Goal: Task Accomplishment & Management: Complete application form

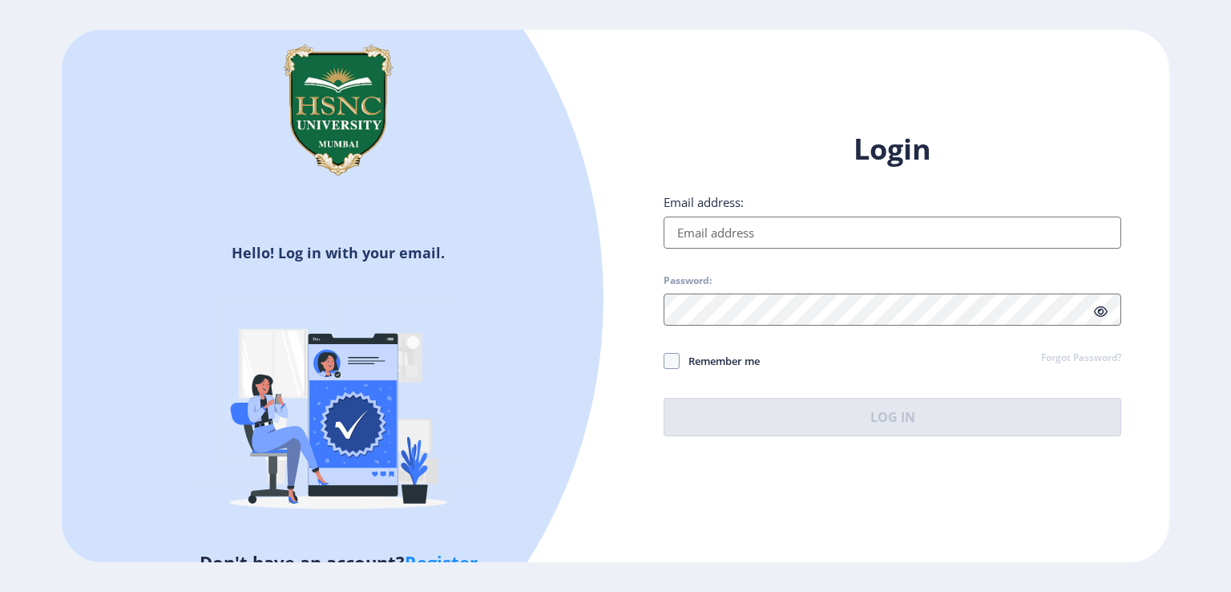
click at [750, 235] on input "Email address:" at bounding box center [893, 232] width 458 height 32
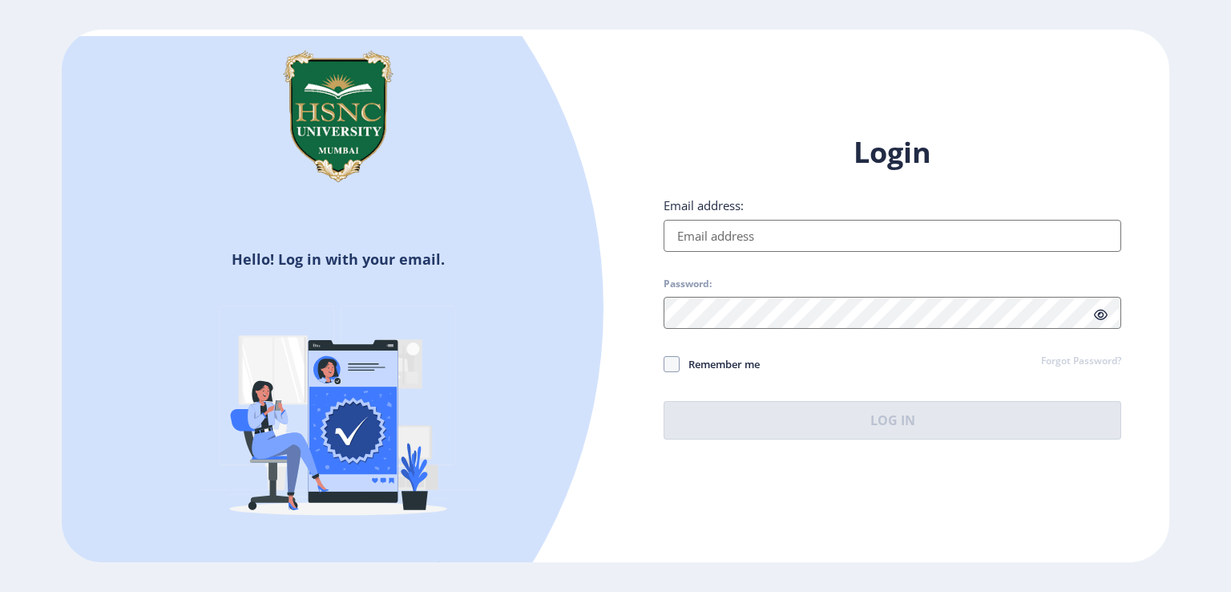
click at [866, 293] on div "Password:" at bounding box center [893, 302] width 458 height 51
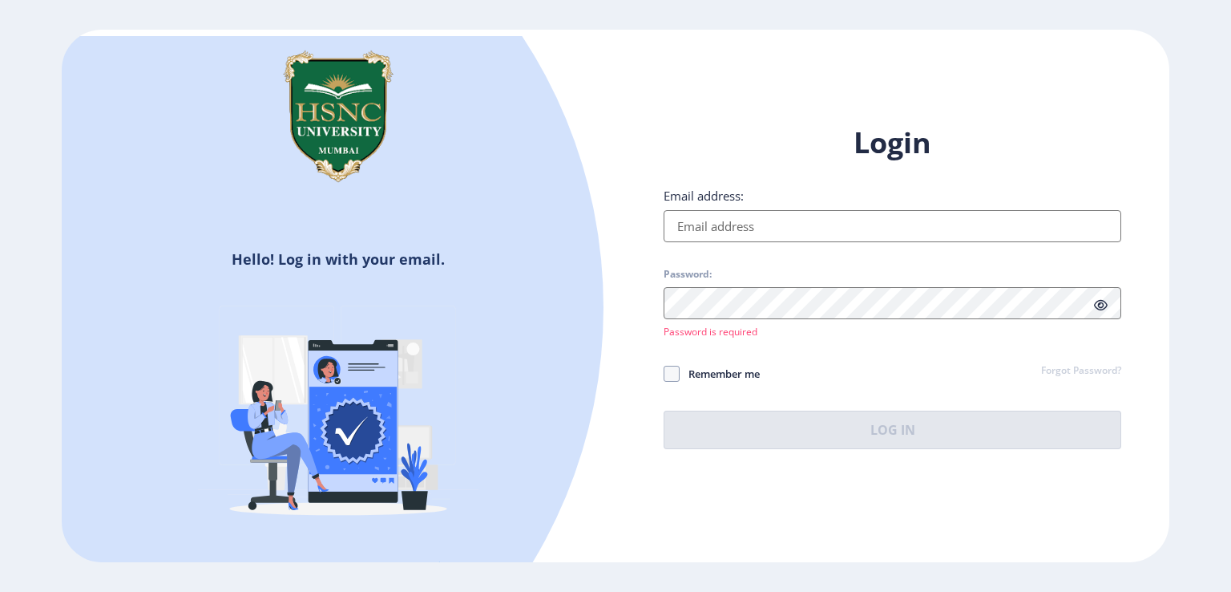
click at [750, 234] on input "Email address:" at bounding box center [893, 226] width 458 height 32
type input "23032081013@hsncu.edu.in"
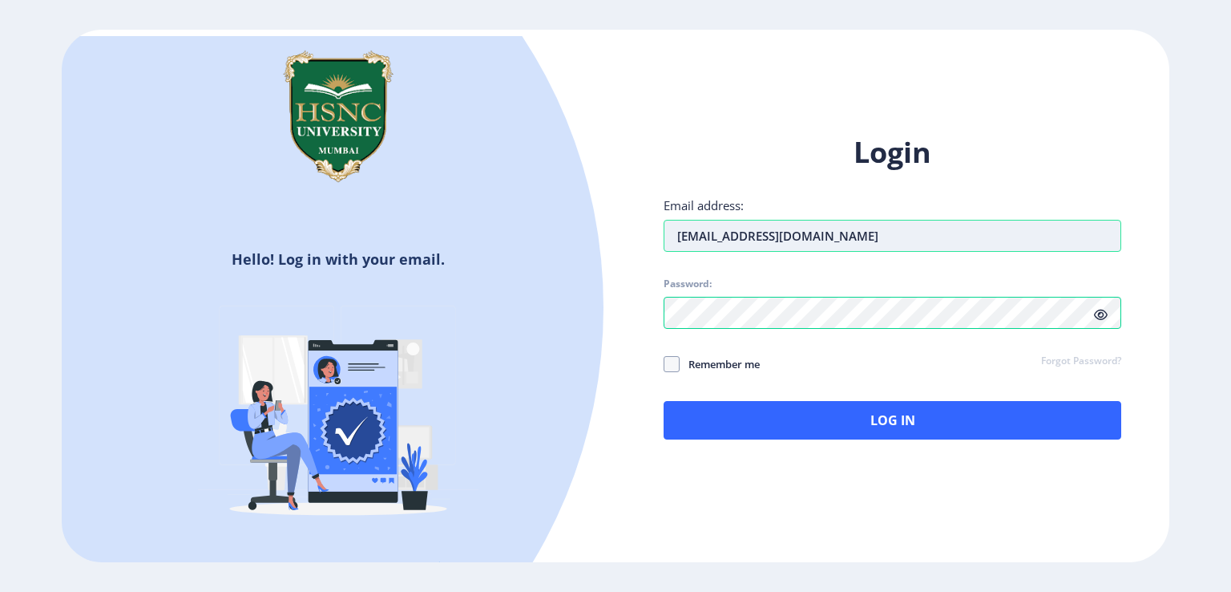
drag, startPoint x: 845, startPoint y: 234, endPoint x: 677, endPoint y: 236, distance: 168.4
click at [670, 236] on input "23032081013@hsncu.edu.in" at bounding box center [893, 236] width 458 height 32
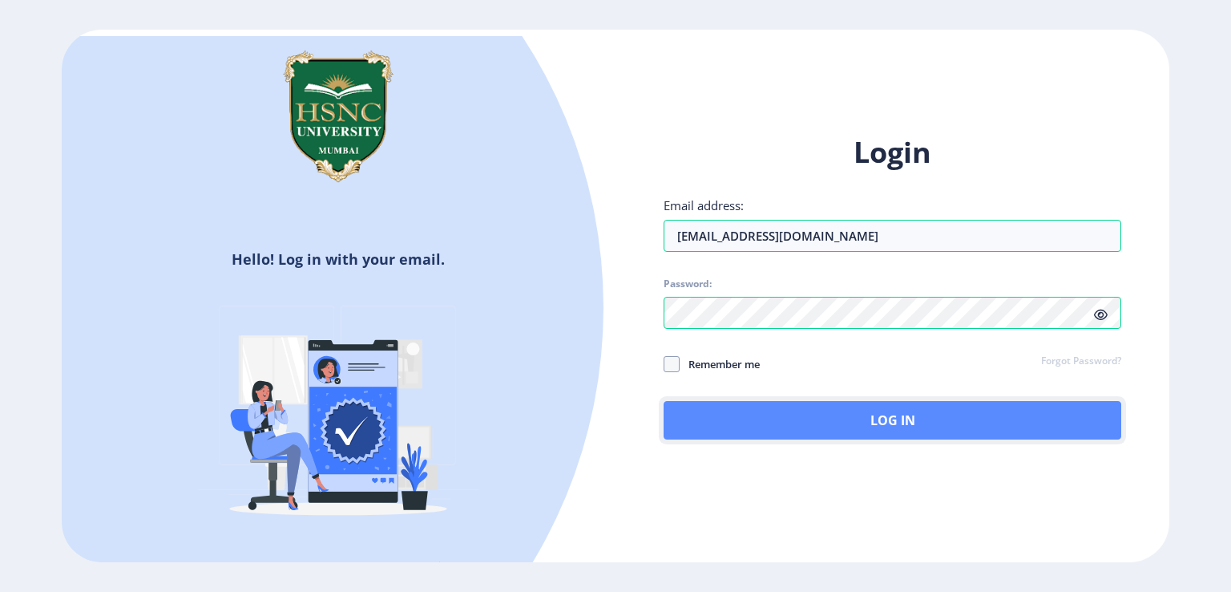
click at [873, 419] on button "Log In" at bounding box center [893, 420] width 458 height 38
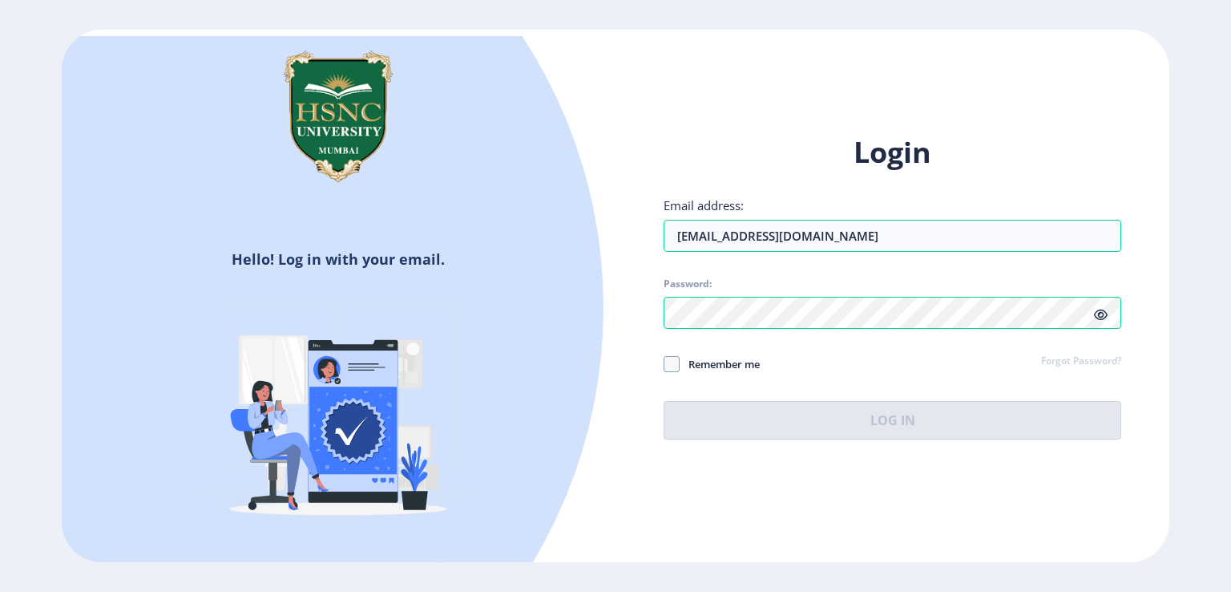
click at [1159, 327] on div "Login Email address: 23032081013@hsncu.edu.in Password: Remember me Forgot Pass…" at bounding box center [893, 299] width 554 height 380
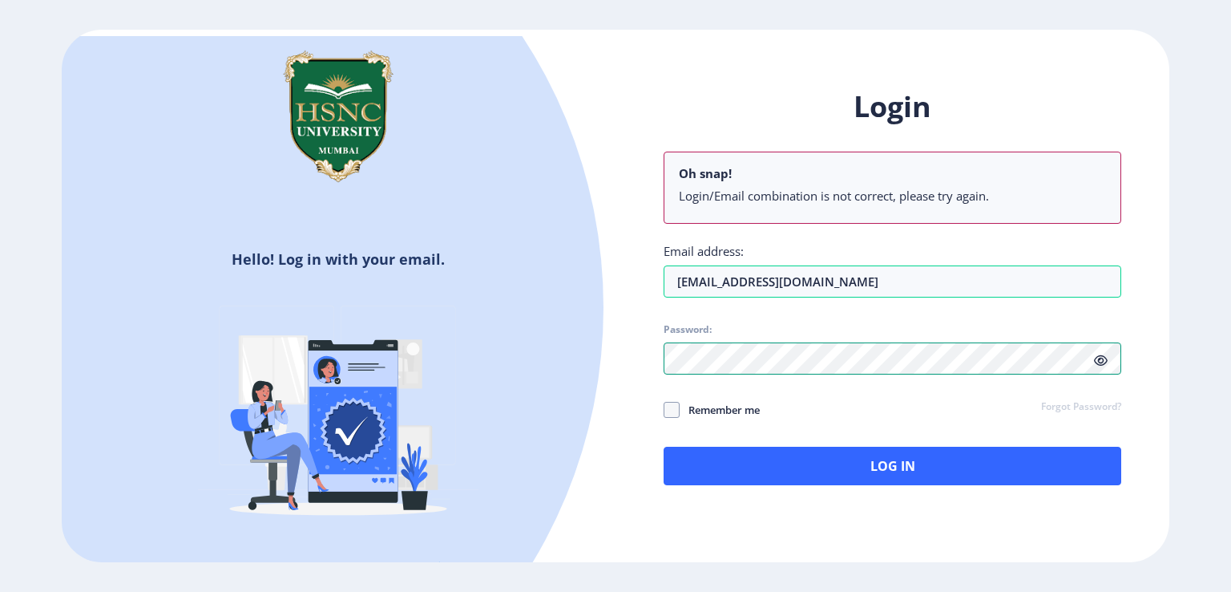
click at [642, 362] on div "Login Oh snap! Login/Email combination is not correct, please try again. Email …" at bounding box center [893, 298] width 554 height 471
click at [1103, 358] on icon at bounding box center [1101, 360] width 14 height 12
click at [1076, 406] on link "Forgot Password?" at bounding box center [1081, 407] width 80 height 14
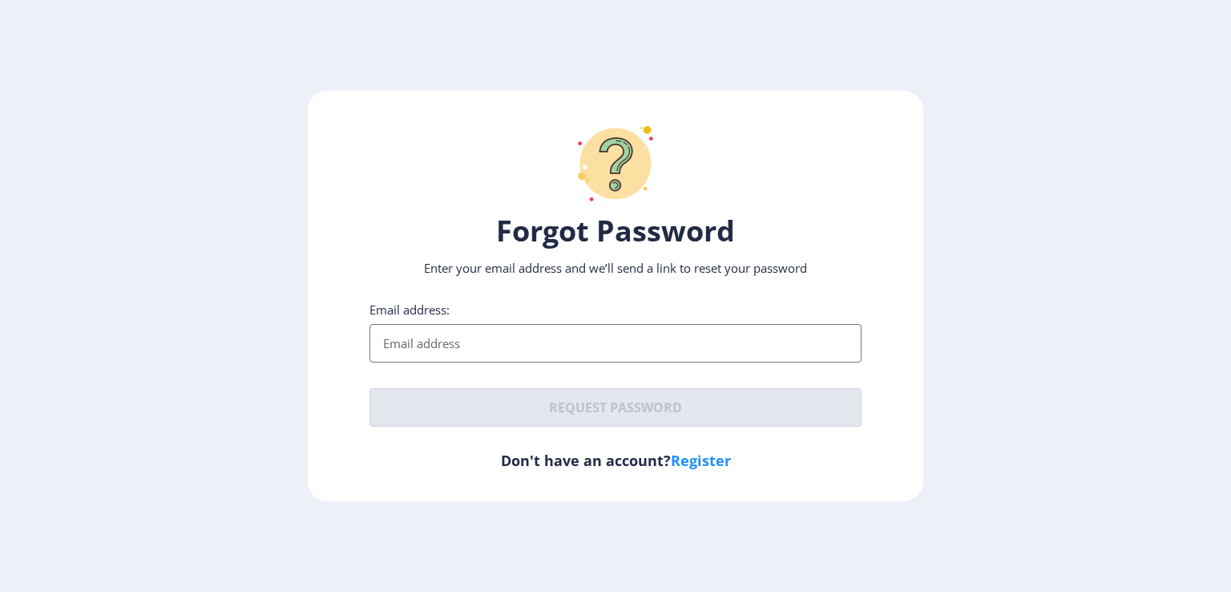
click at [510, 345] on input "Email address:" at bounding box center [616, 343] width 492 height 38
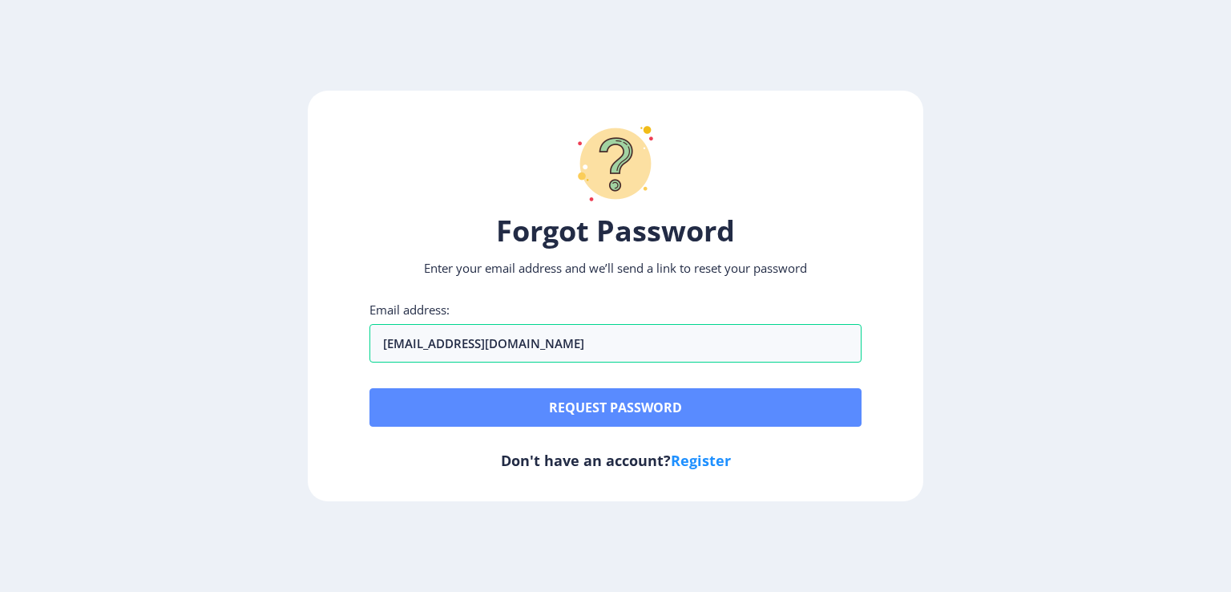
type input "yuvraj_1980@yahoo.com"
click at [606, 406] on button "Request password" at bounding box center [616, 407] width 492 height 38
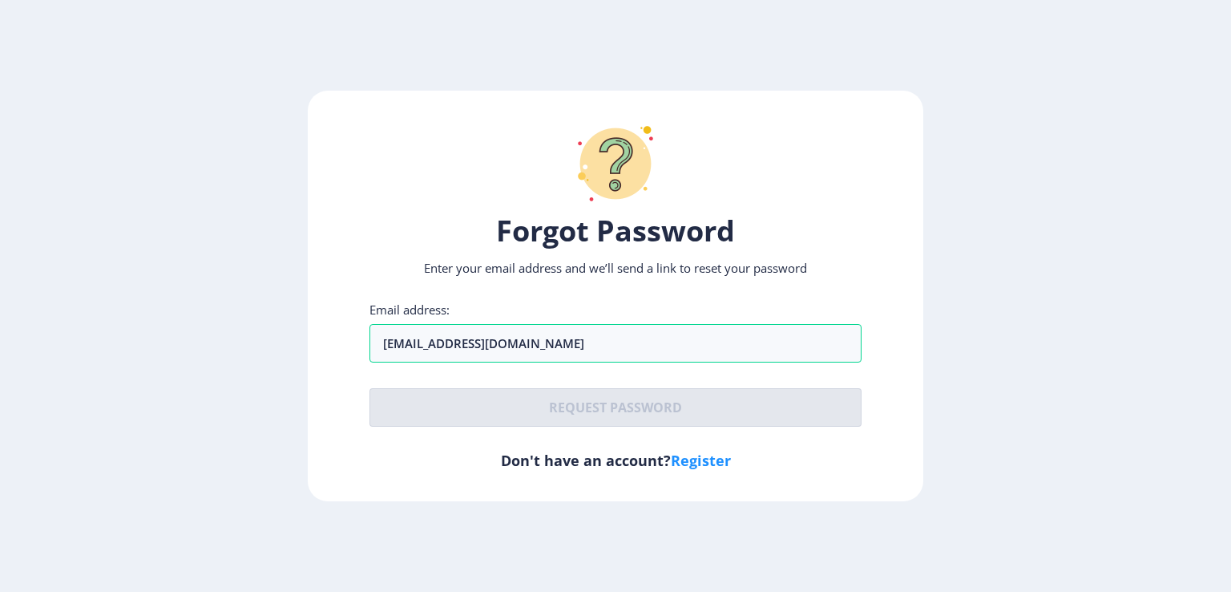
drag, startPoint x: 180, startPoint y: 57, endPoint x: 649, endPoint y: 79, distance: 468.7
click at [649, 79] on div "Forgot Password Enter your email address and we’ll send a link to reset your pa…" at bounding box center [615, 296] width 1231 height 592
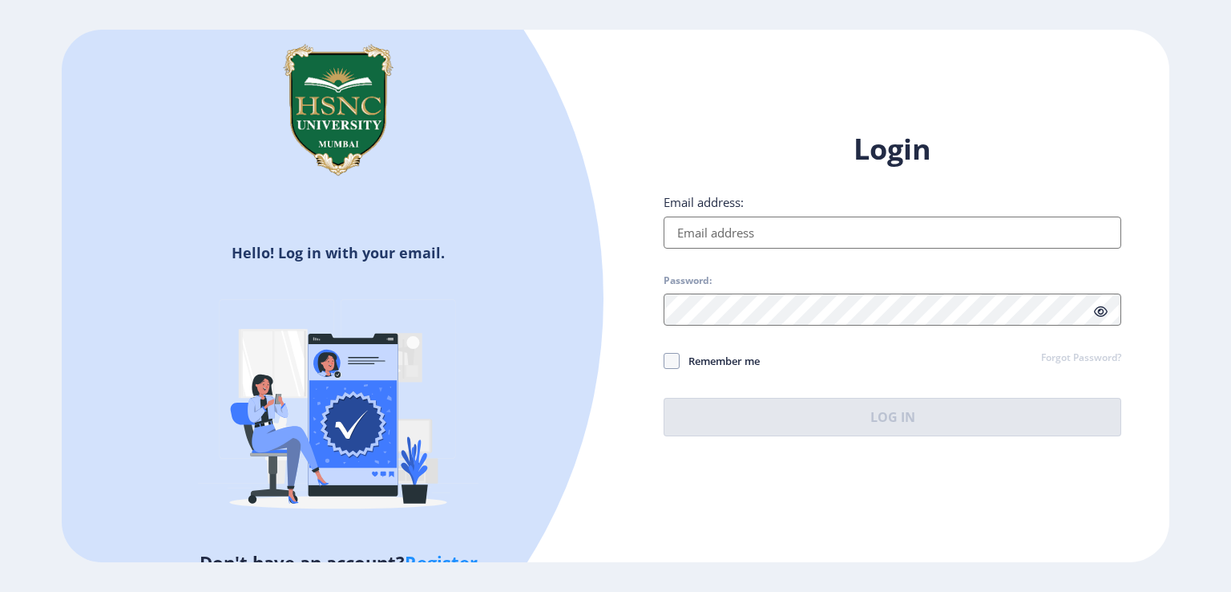
click at [697, 222] on input "Email address:" at bounding box center [893, 232] width 458 height 32
paste input "23032081013@hsncu.edu.in"
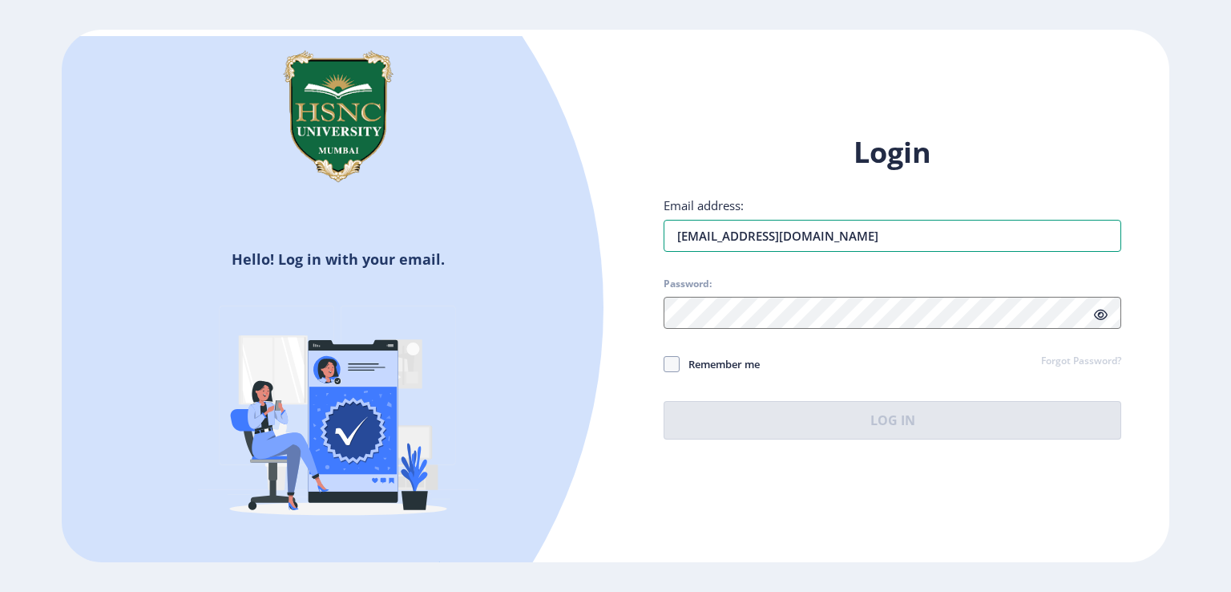
type input "23032081013@hsncu.edu.in"
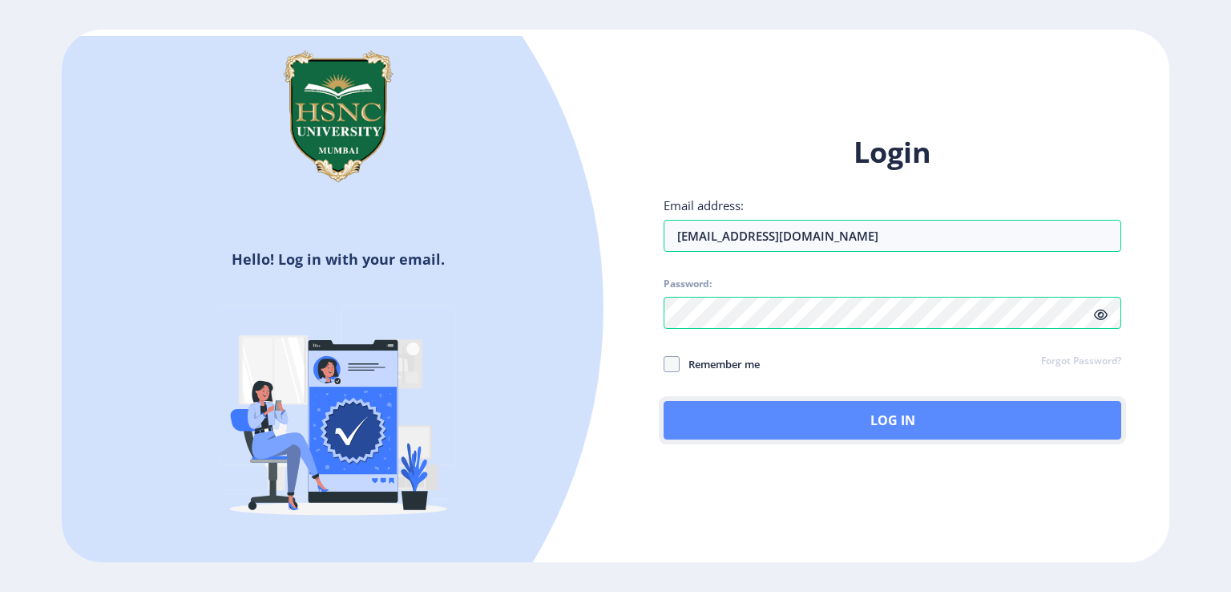
click at [900, 424] on button "Log In" at bounding box center [893, 420] width 458 height 38
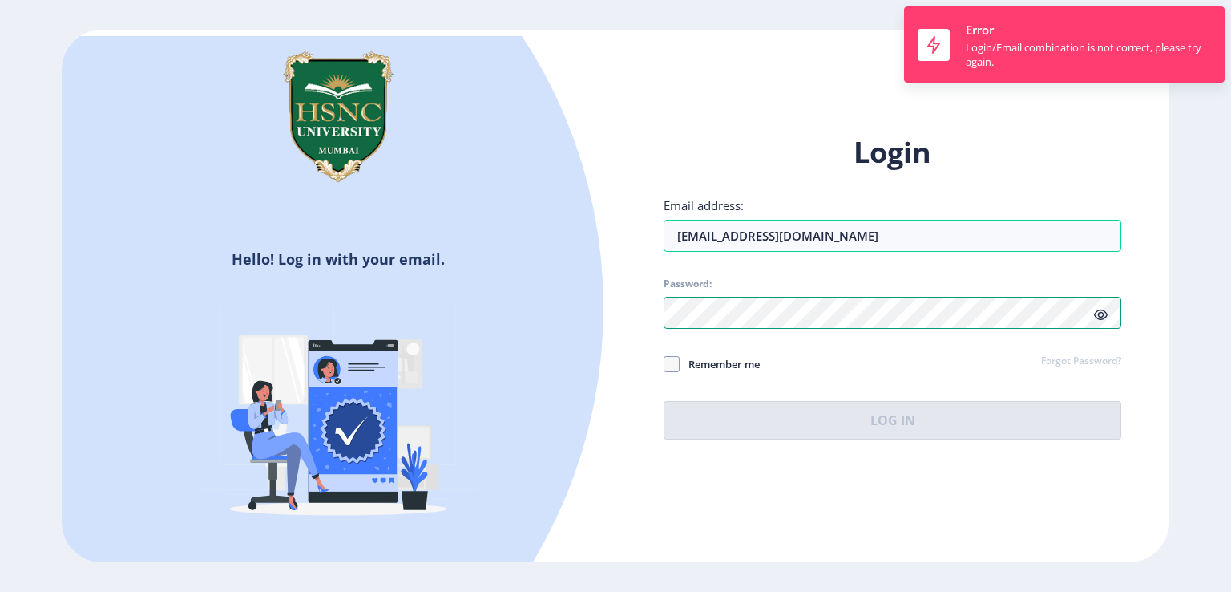
click at [615, 309] on div "Hello! Log in with your email. Don't have an account? Register Login Email addr…" at bounding box center [616, 296] width 1108 height 532
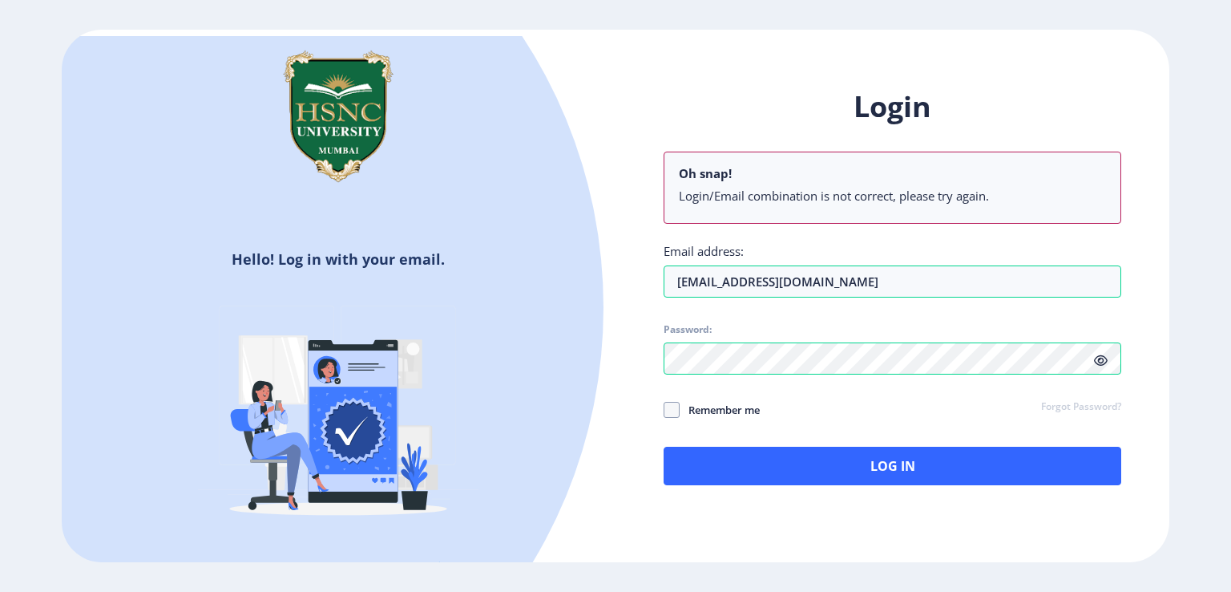
click at [1096, 358] on icon at bounding box center [1101, 360] width 14 height 12
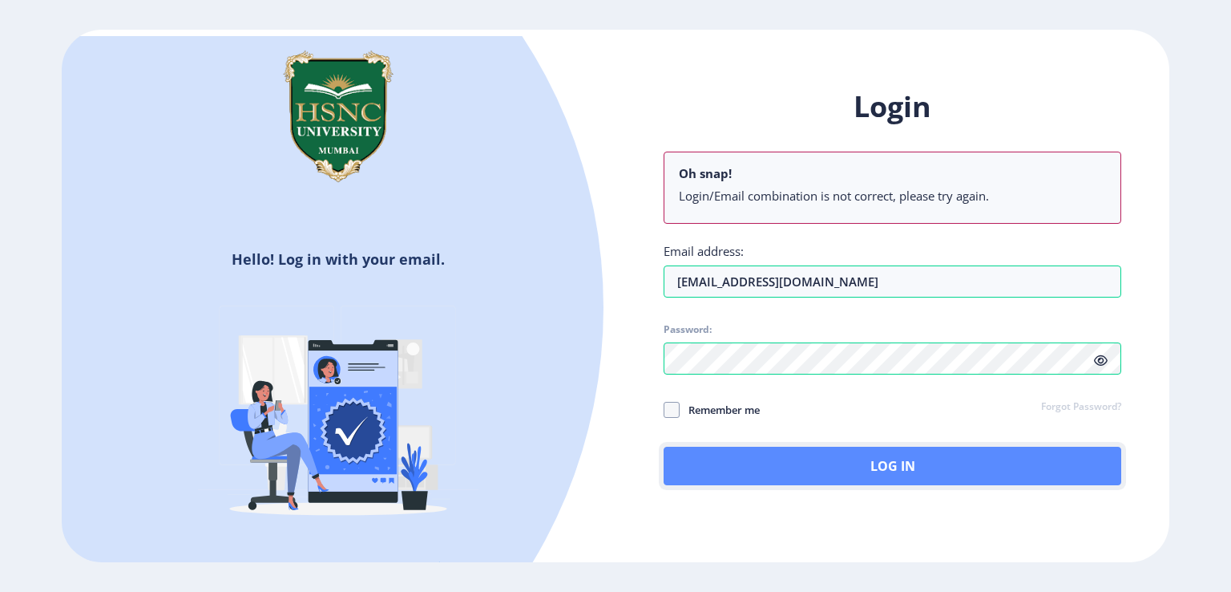
click at [787, 461] on button "Log In" at bounding box center [893, 466] width 458 height 38
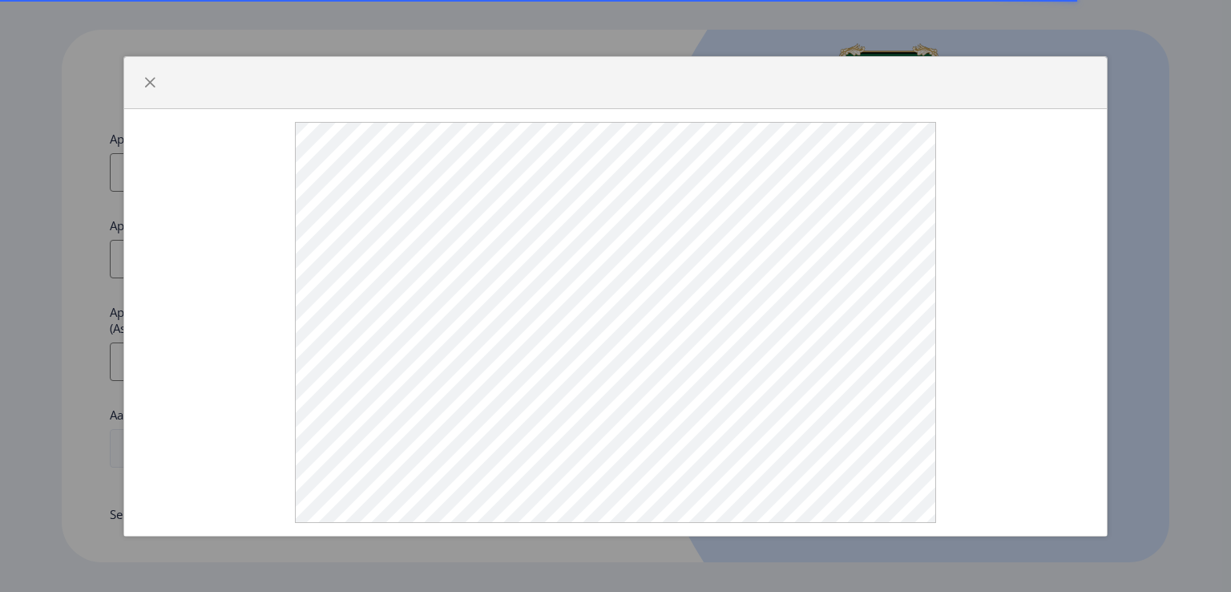
select select
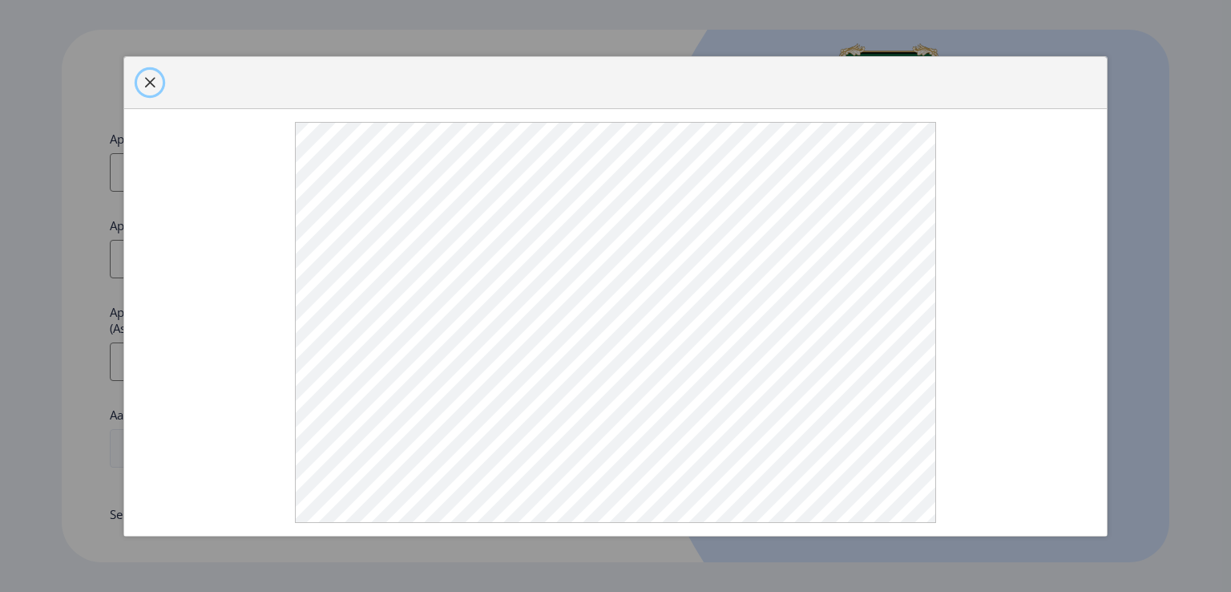
click at [156, 83] on button "button" at bounding box center [150, 83] width 26 height 26
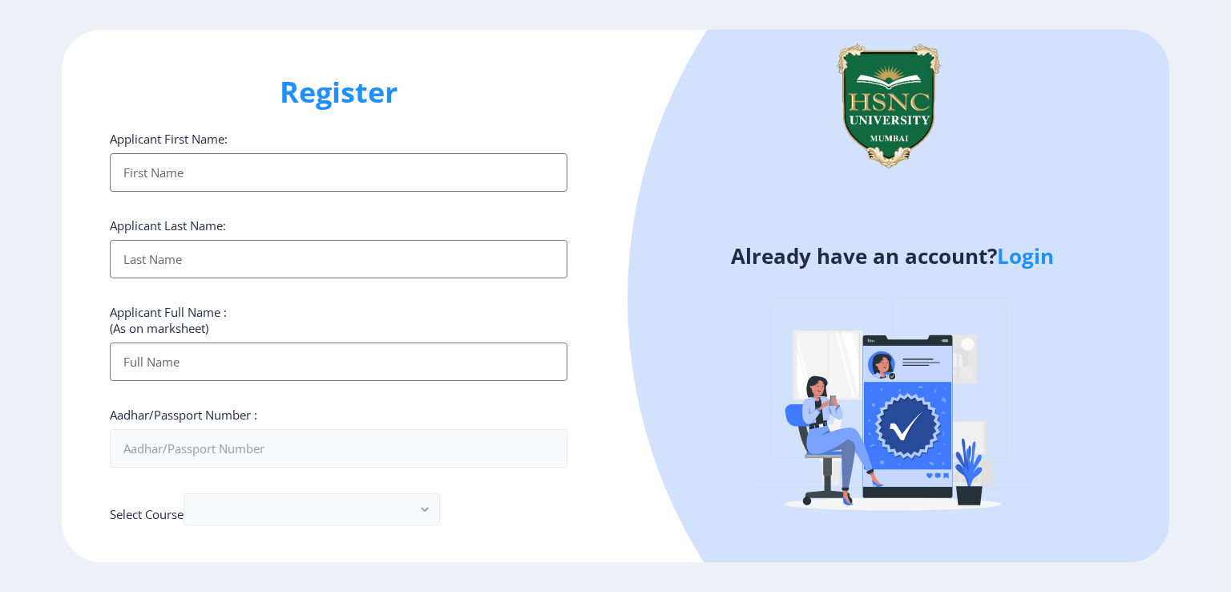
click at [204, 160] on input "Applicant First Name:" at bounding box center [339, 172] width 458 height 38
type input "[PERSON_NAME]"
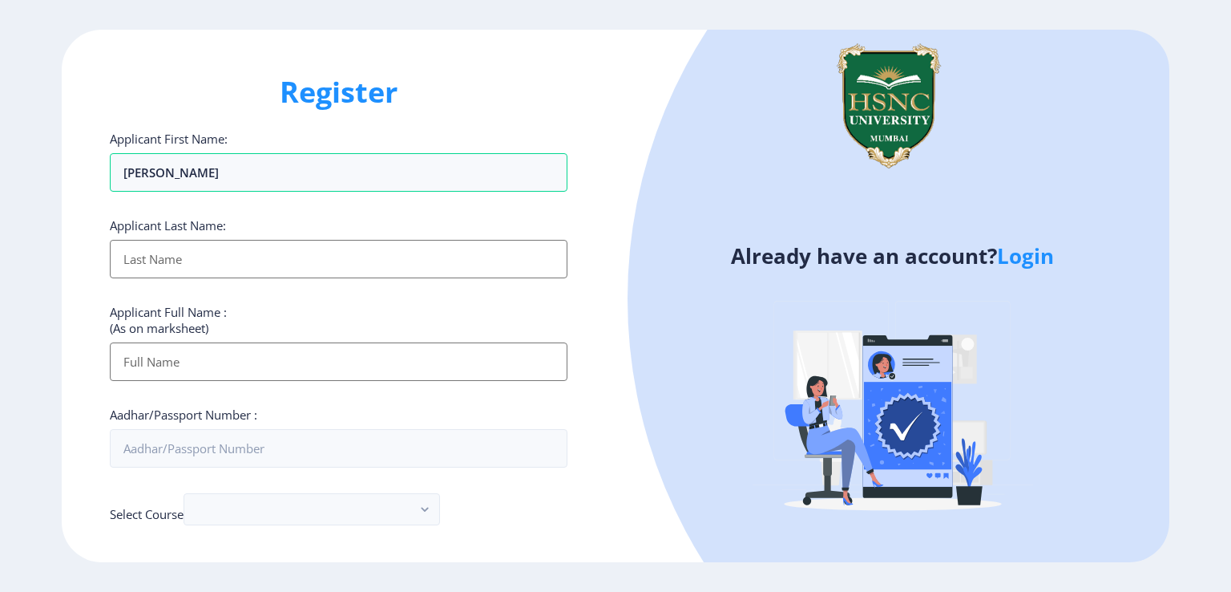
click at [212, 261] on input "Applicant First Name:" at bounding box center [339, 259] width 458 height 38
type input "[DEMOGRAPHIC_DATA]"
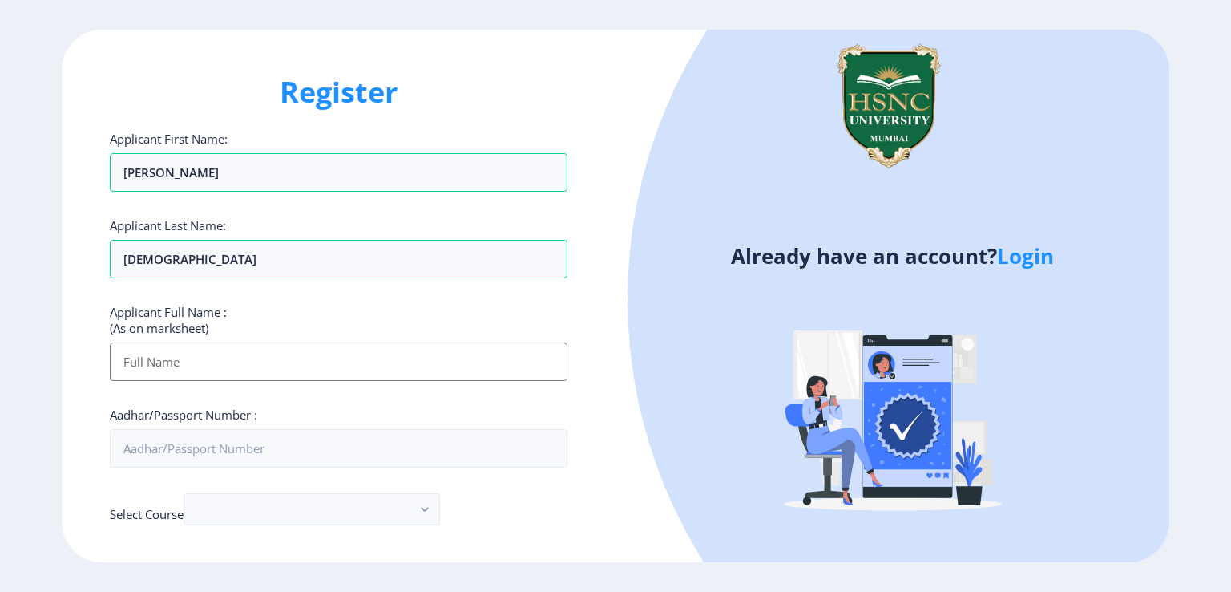
click at [245, 357] on input "Applicant First Name:" at bounding box center [339, 361] width 458 height 38
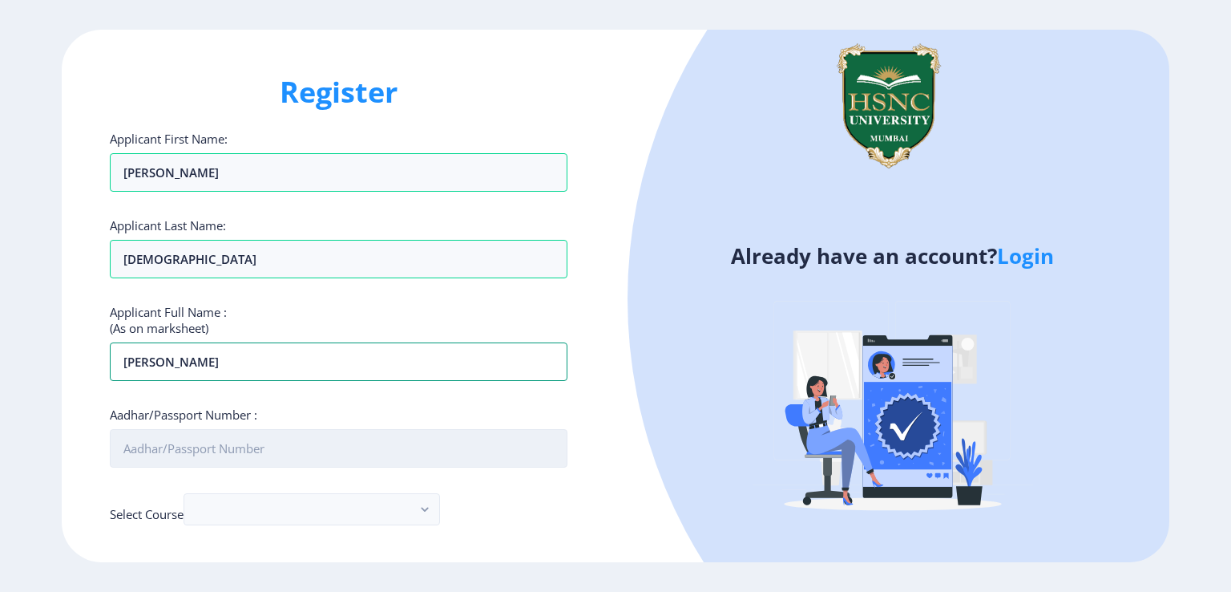
type input "[PERSON_NAME]"
click at [226, 440] on input "Aadhar/Passport Number :" at bounding box center [339, 448] width 458 height 38
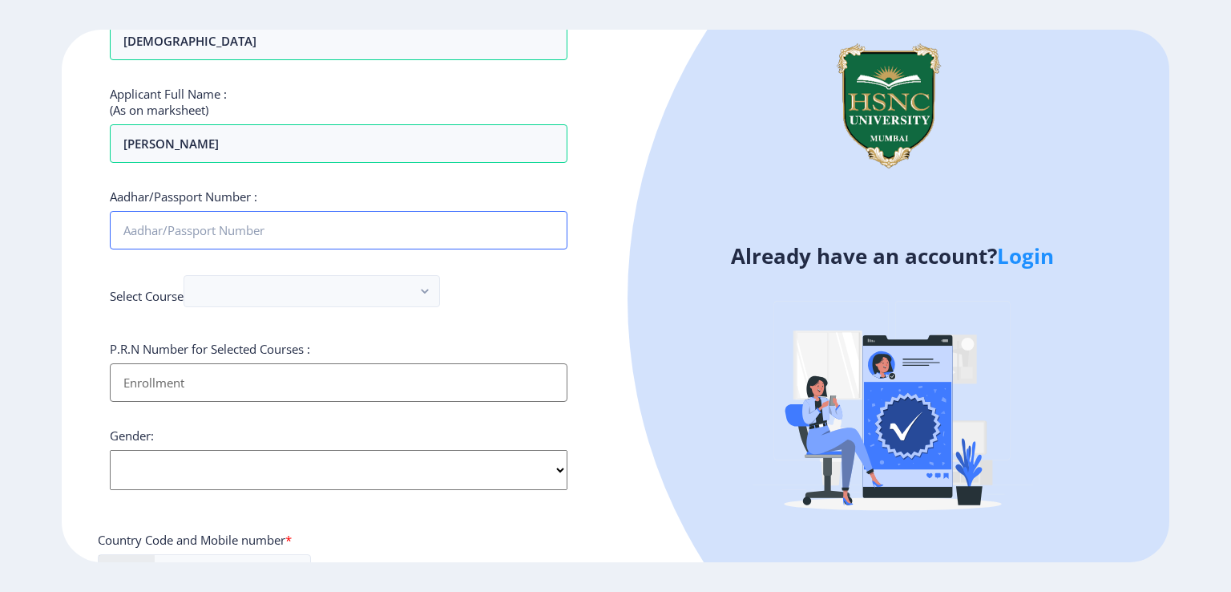
scroll to position [240, 0]
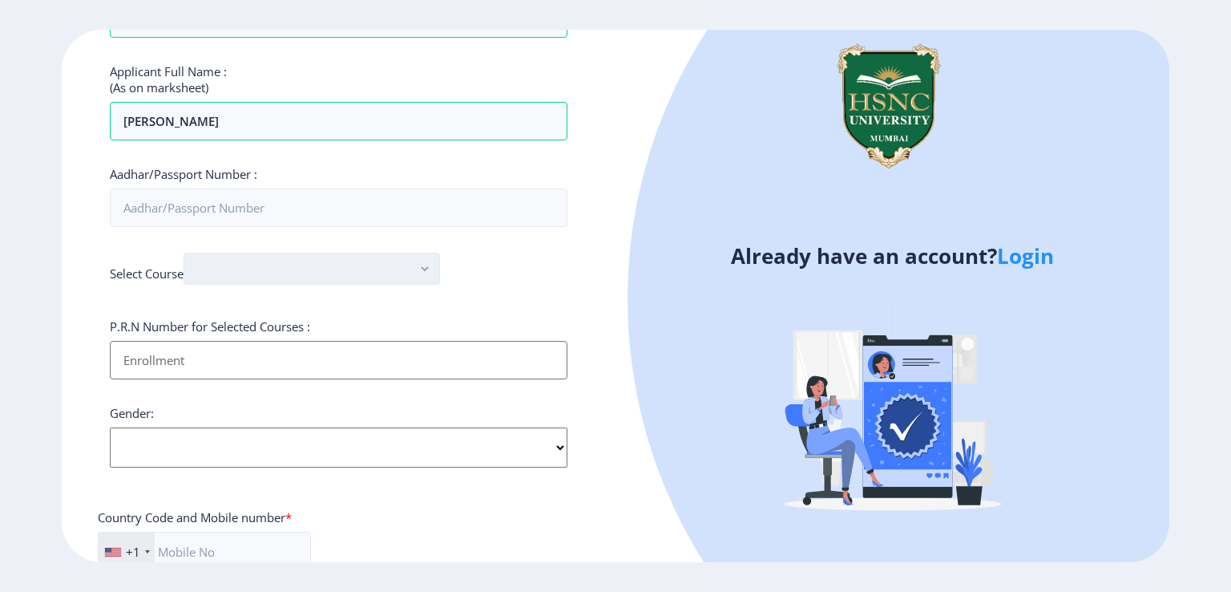
click at [231, 267] on button "button" at bounding box center [312, 269] width 257 height 32
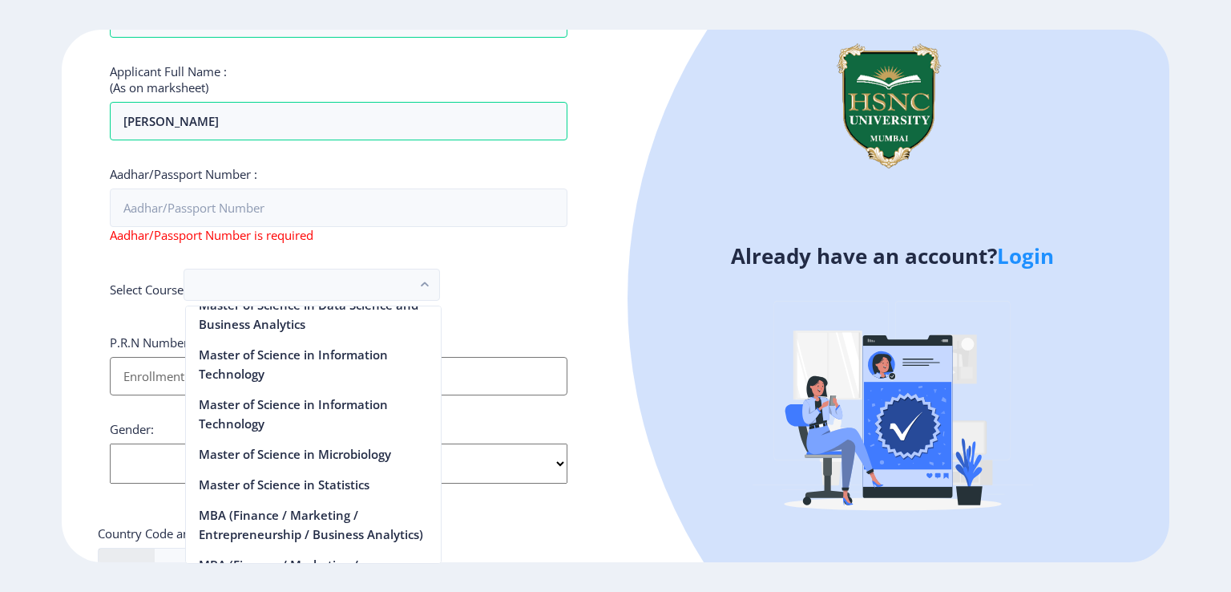
scroll to position [2886, 0]
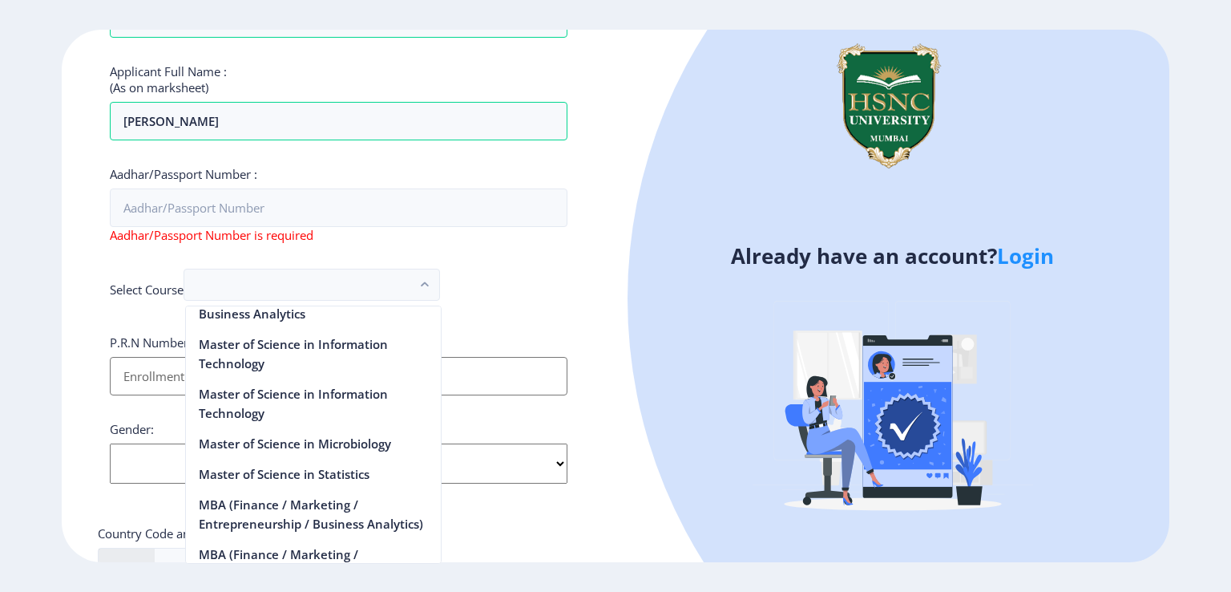
click at [619, 504] on div "Already have an account? Login" at bounding box center [893, 296] width 554 height 532
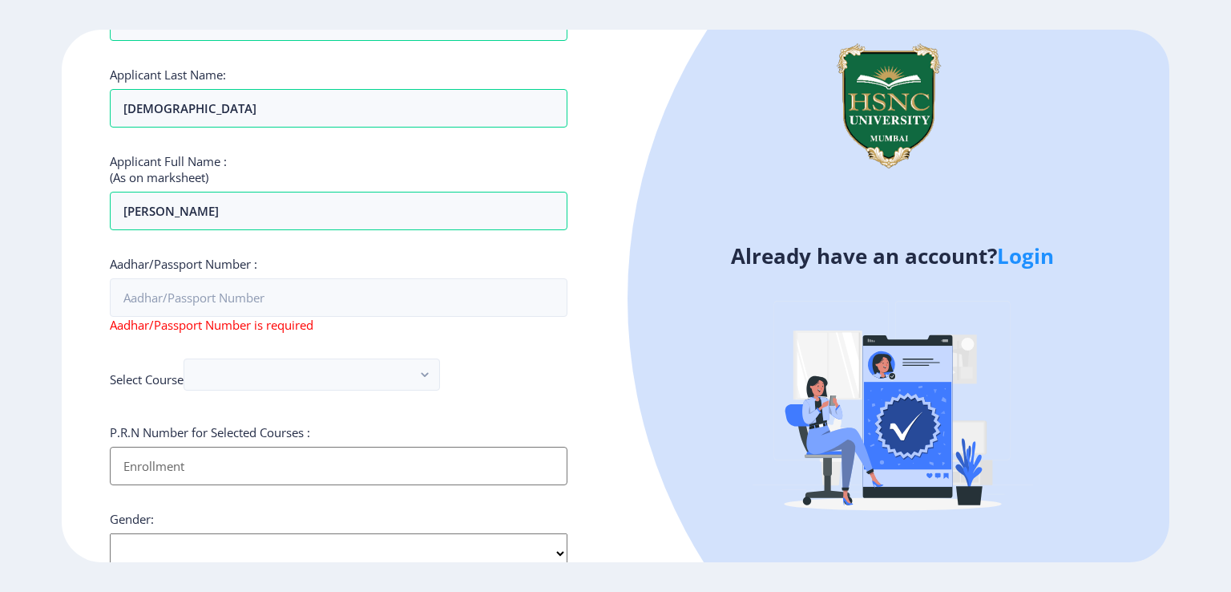
scroll to position [0, 0]
